Goal: Task Accomplishment & Management: Manage account settings

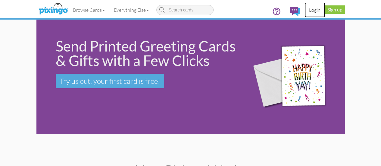
click at [325, 10] on link "Login" at bounding box center [314, 9] width 20 height 15
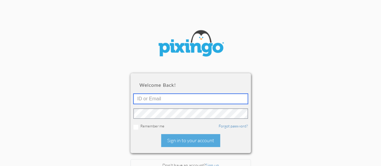
click at [139, 97] on input "text" at bounding box center [190, 99] width 114 height 10
type input "[PERSON_NAME][EMAIL_ADDRESS][DOMAIN_NAME]"
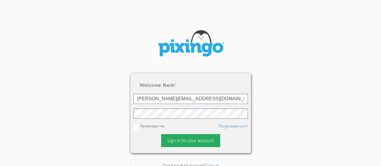
click at [181, 140] on div "Sign in to your account" at bounding box center [190, 140] width 59 height 13
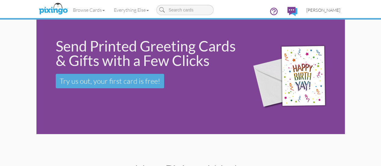
click at [340, 11] on span "[PERSON_NAME]" at bounding box center [323, 10] width 34 height 5
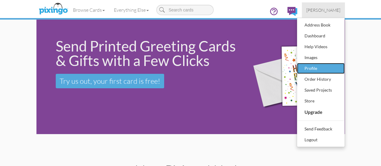
click at [338, 67] on div "Profile" at bounding box center [321, 68] width 36 height 9
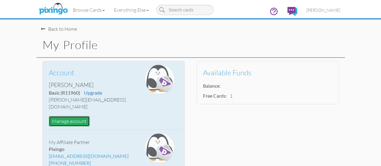
click at [49, 116] on button "Manage account" at bounding box center [69, 121] width 41 height 11
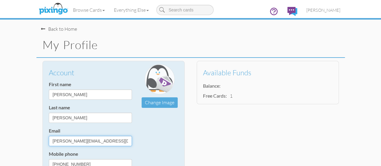
drag, startPoint x: 54, startPoint y: 141, endPoint x: 15, endPoint y: 141, distance: 39.7
click at [49, 141] on input "[PERSON_NAME][EMAIL_ADDRESS][DOMAIN_NAME]" at bounding box center [90, 141] width 83 height 10
type input "[PERSON_NAME][EMAIL_ADDRESS][DOMAIN_NAME]"
click at [145, 140] on div "Account First name [PERSON_NAME] Last name [PERSON_NAME] Email [PERSON_NAME][EM…" at bounding box center [113, 142] width 138 height 156
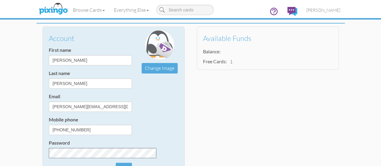
scroll to position [60, 0]
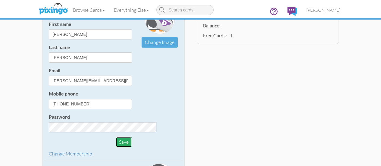
click at [116, 138] on button "Save" at bounding box center [124, 142] width 16 height 11
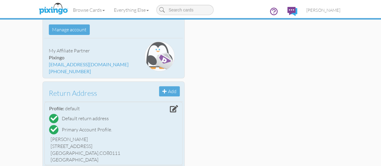
scroll to position [90, 0]
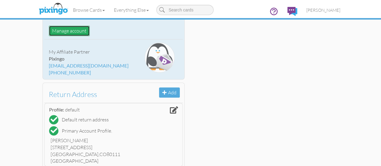
click at [49, 26] on button "Manage account" at bounding box center [69, 31] width 41 height 11
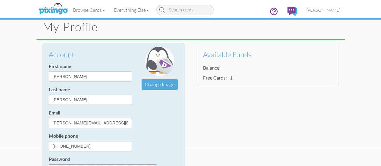
scroll to position [0, 0]
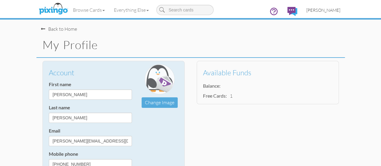
click at [340, 10] on span "[PERSON_NAME]" at bounding box center [323, 10] width 34 height 5
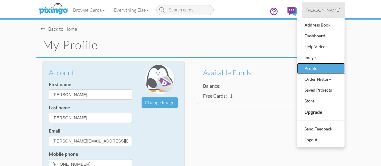
click at [338, 68] on div "Profile" at bounding box center [321, 68] width 36 height 9
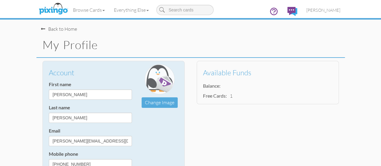
scroll to position [60, 0]
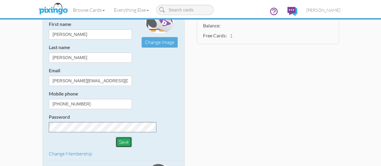
click at [116, 141] on button "Save" at bounding box center [124, 142] width 16 height 11
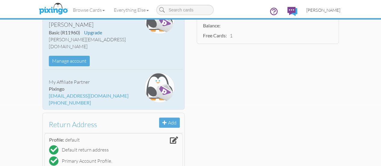
click at [340, 11] on span "[PERSON_NAME]" at bounding box center [323, 10] width 34 height 5
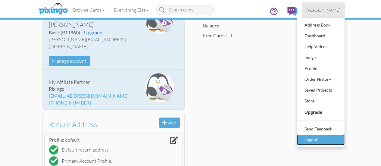
click at [338, 140] on div "Logout" at bounding box center [321, 139] width 36 height 9
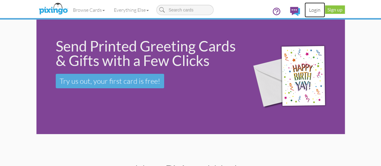
click at [325, 9] on link "Login" at bounding box center [314, 9] width 20 height 15
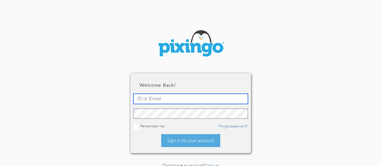
click at [152, 95] on input "text" at bounding box center [190, 99] width 114 height 10
type input "[PERSON_NAME][EMAIL_ADDRESS][DOMAIN_NAME]"
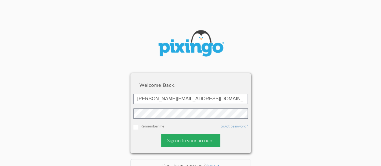
click at [187, 139] on div "Sign in to your account" at bounding box center [190, 140] width 59 height 13
